Goal: Communication & Community: Answer question/provide support

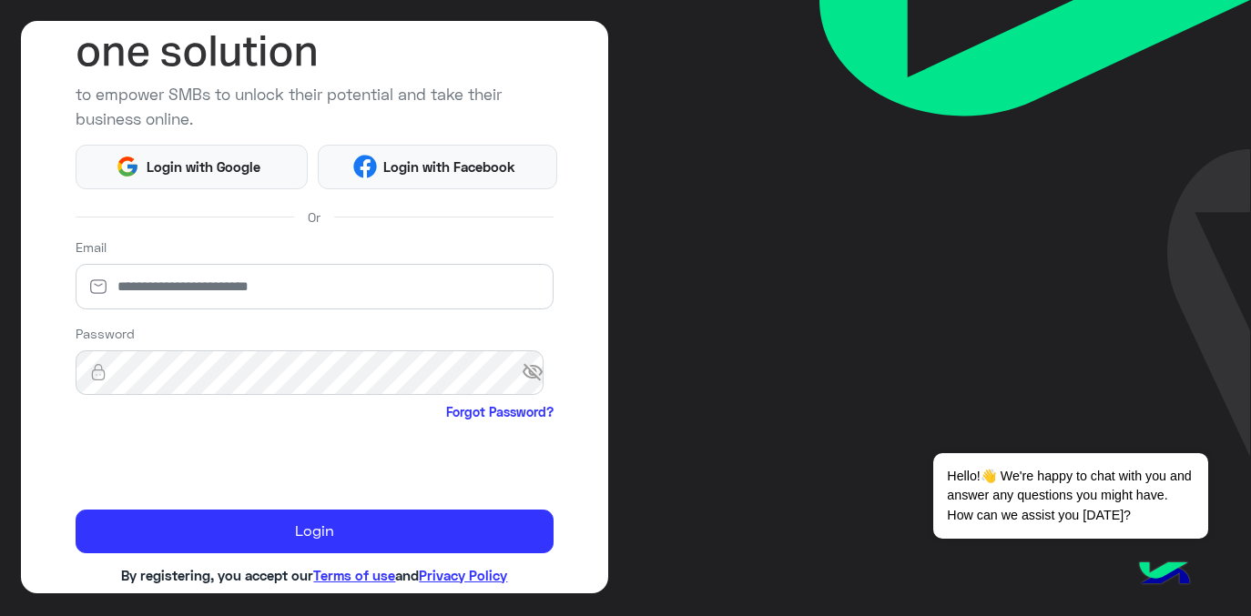
scroll to position [185, 0]
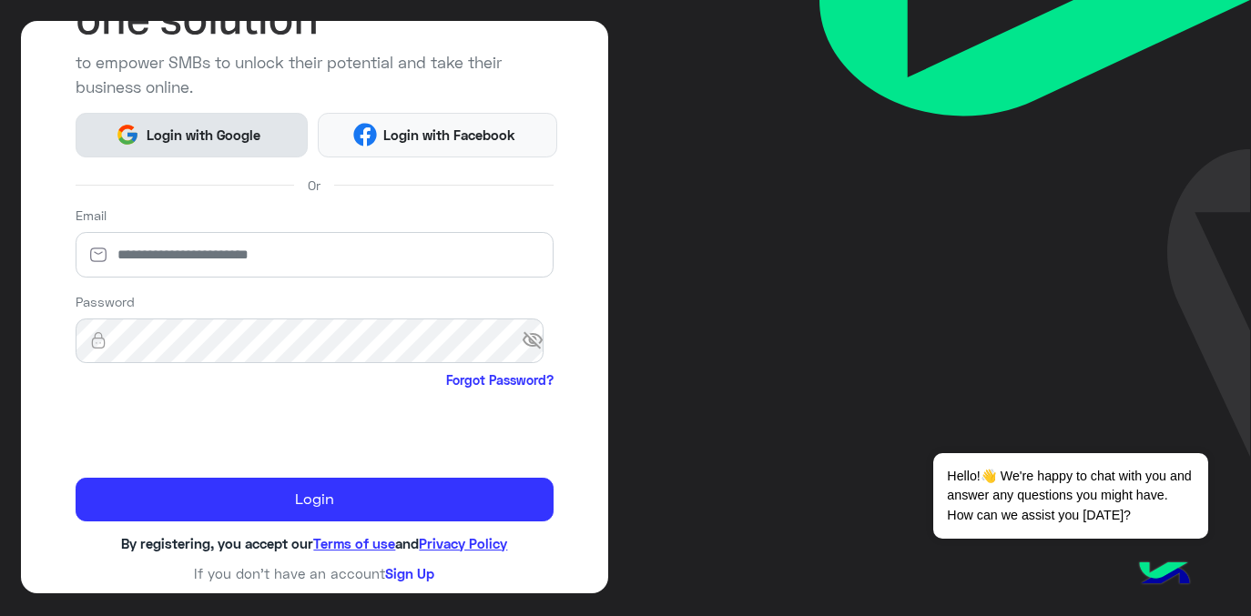
click at [154, 132] on span "Login with Google" at bounding box center [202, 135] width 127 height 21
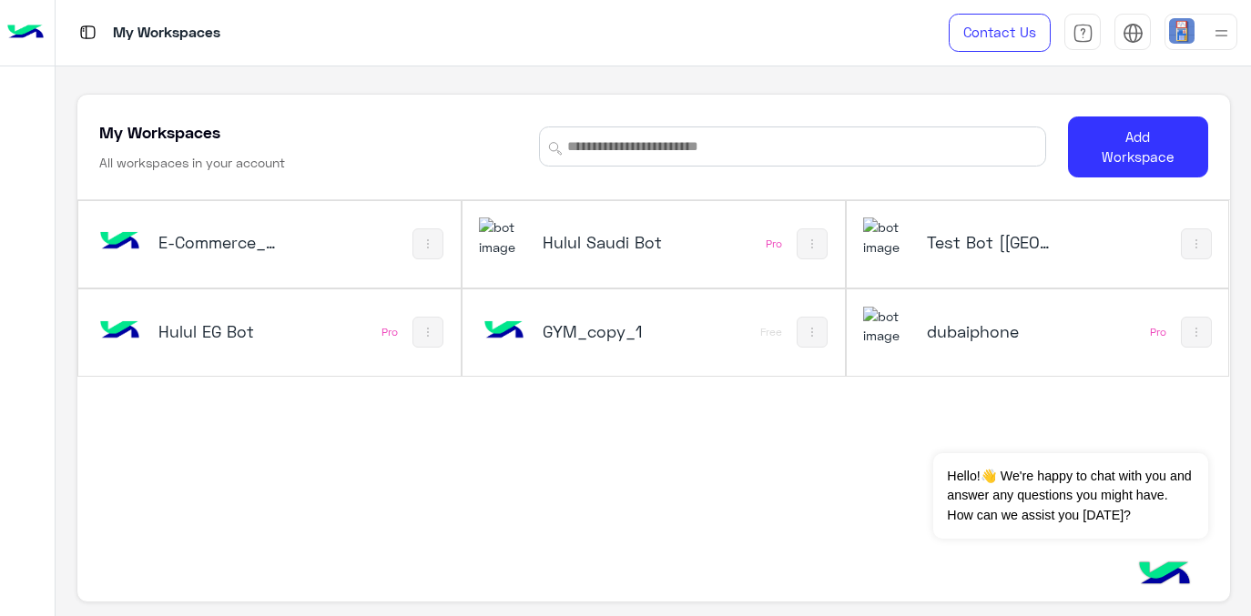
click at [617, 235] on h5 "Hulul Saudi Bot" at bounding box center [605, 242] width 126 height 22
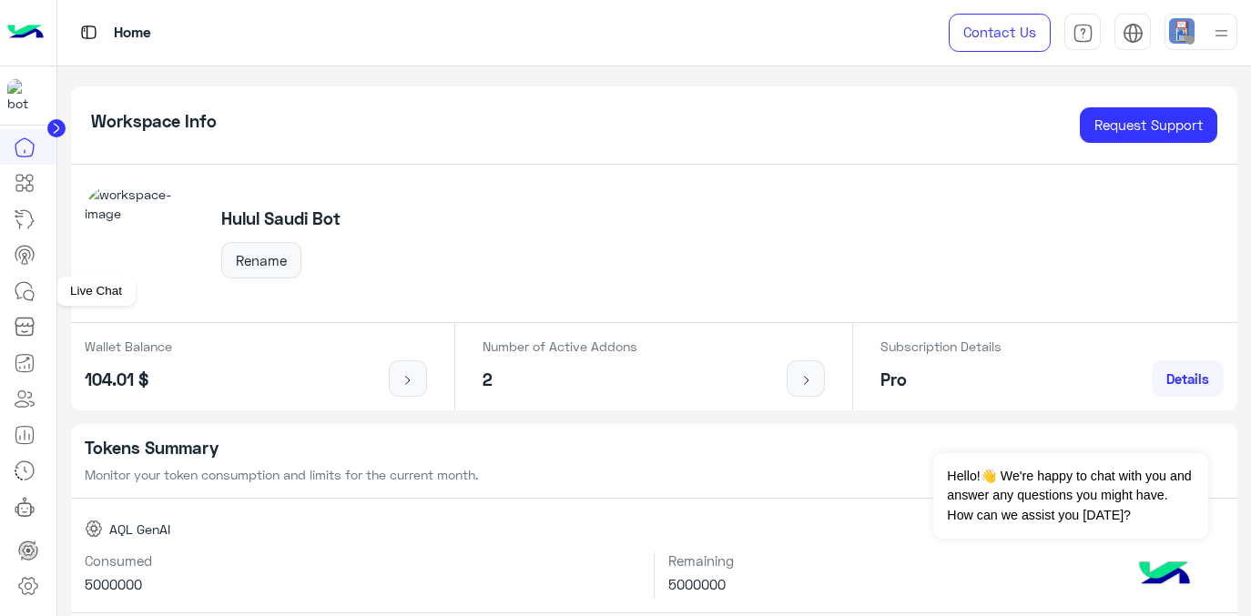
click at [22, 300] on icon at bounding box center [25, 291] width 22 height 22
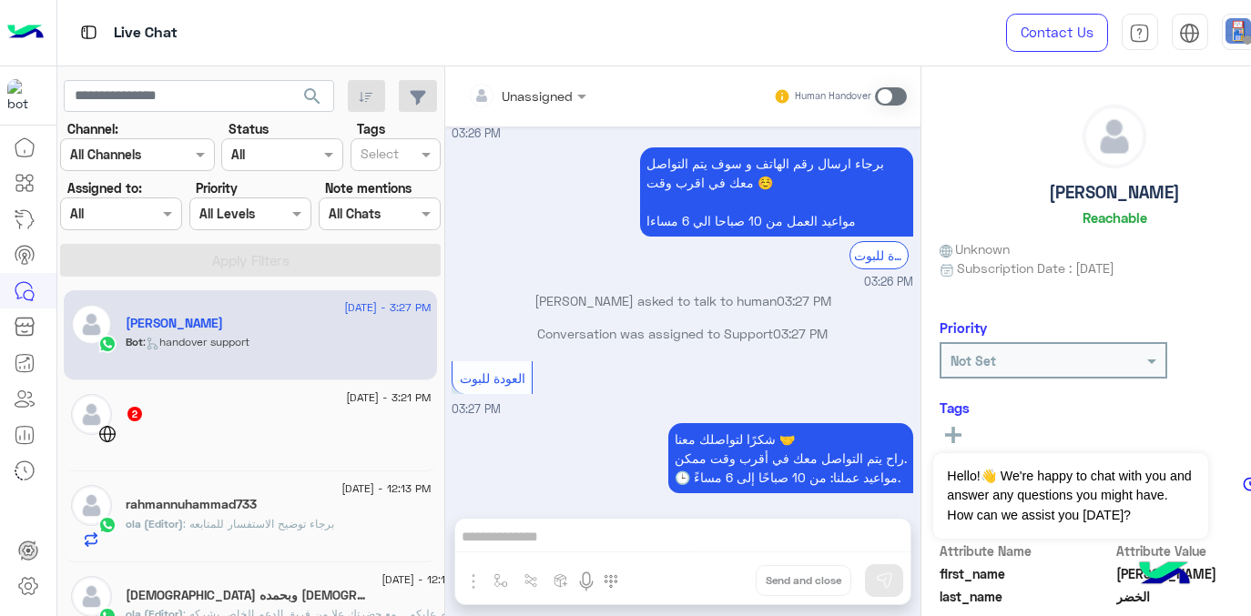
scroll to position [122, 0]
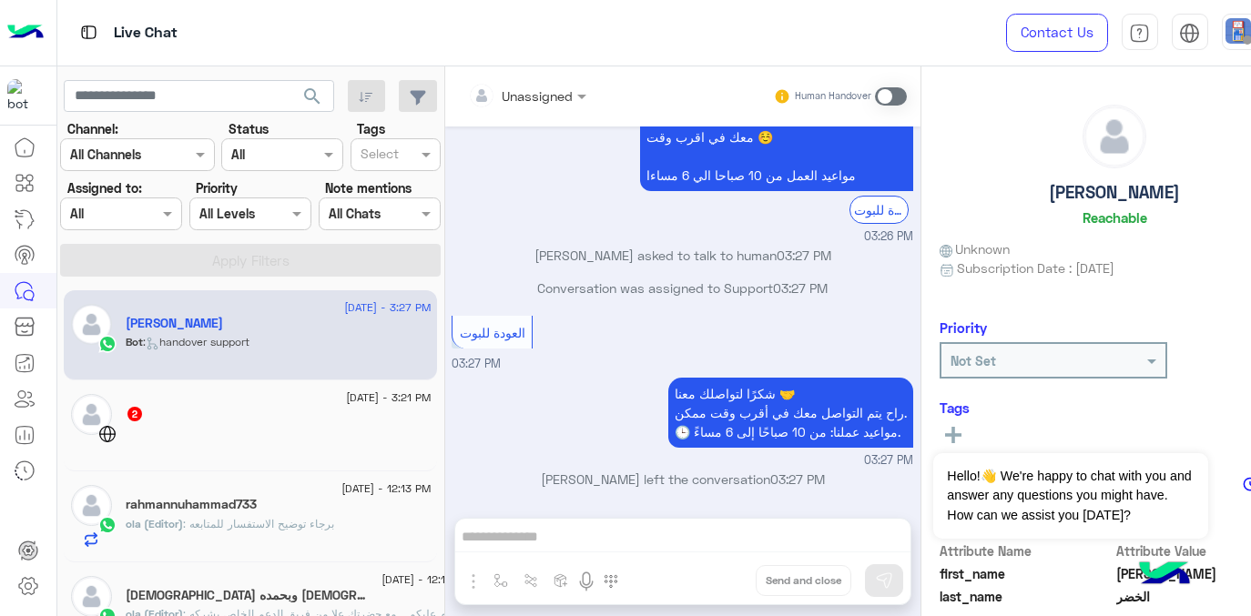
click at [172, 50] on div "Live Chat" at bounding box center [474, 33] width 834 height 66
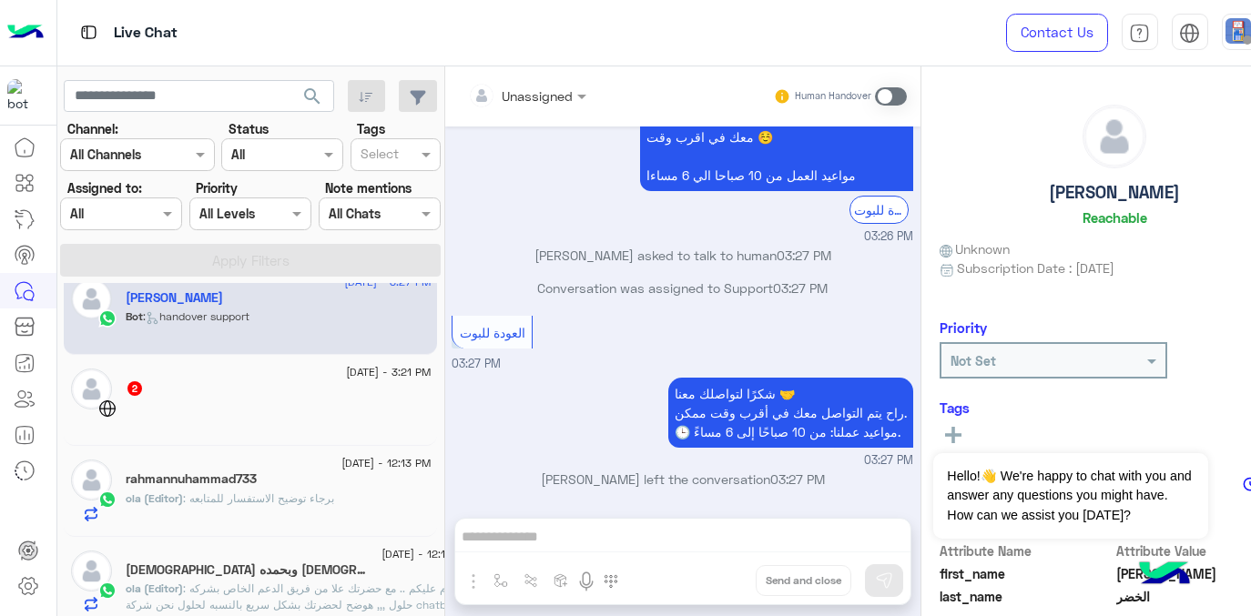
scroll to position [26, 0]
